Goal: Navigation & Orientation: Go to known website

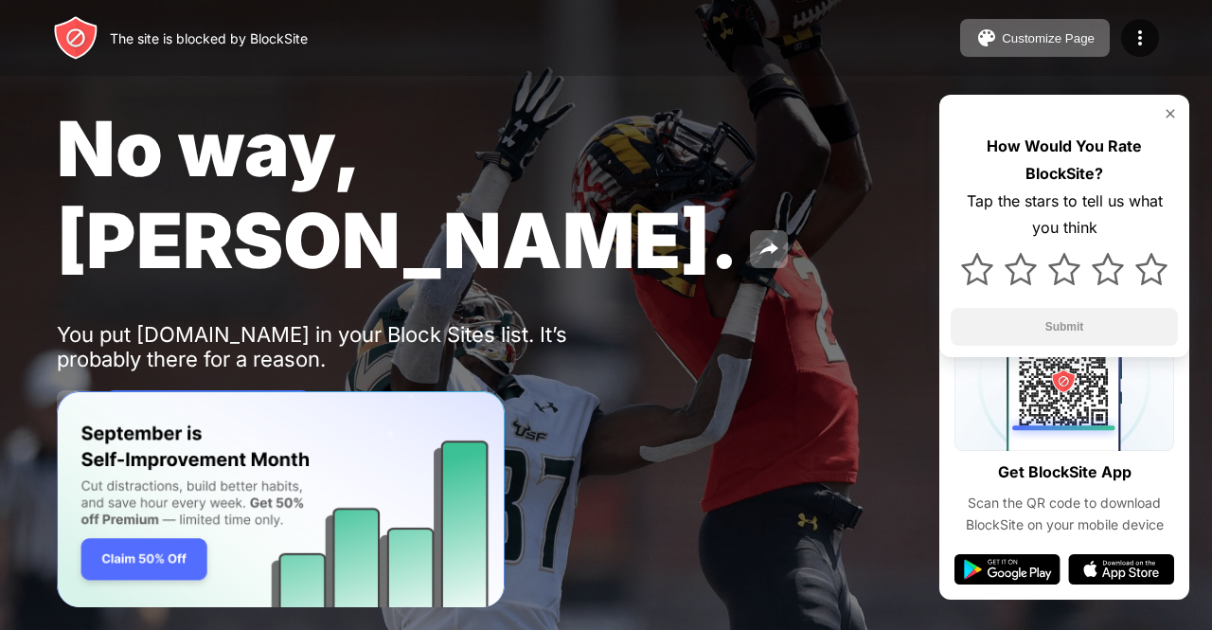
click at [76, 398] on img at bounding box center [75, 409] width 23 height 23
